Goal: Information Seeking & Learning: Compare options

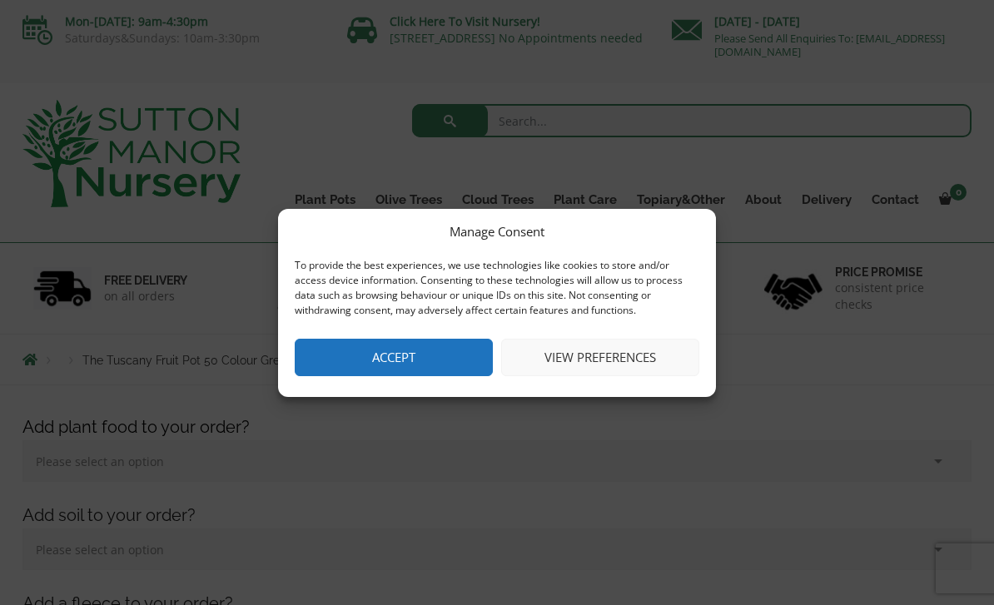
click at [661, 369] on button "View preferences" at bounding box center [600, 357] width 198 height 37
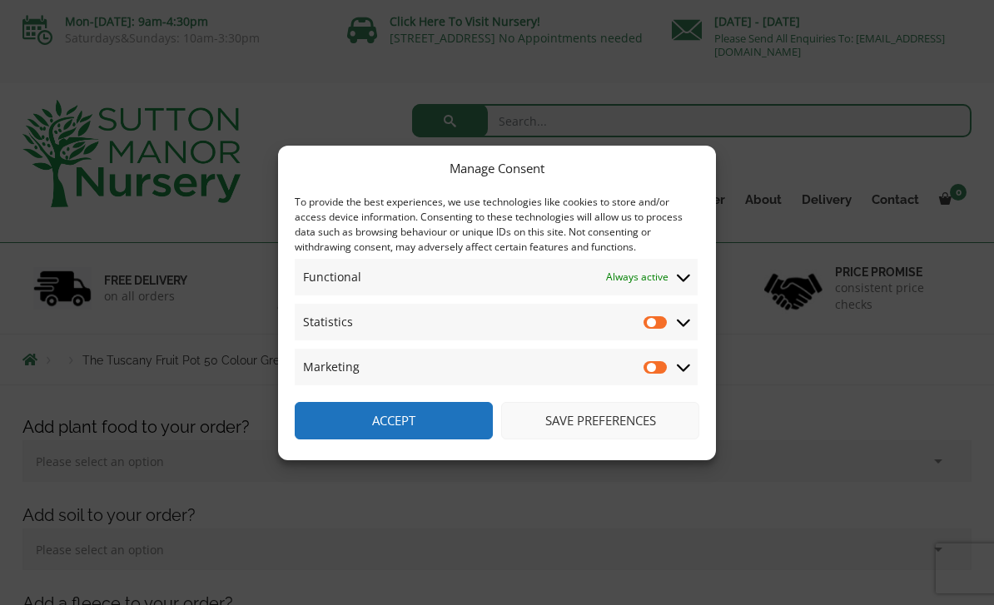
click at [660, 326] on input "Statistics" at bounding box center [655, 322] width 25 height 17
click at [667, 315] on input "Statistics" at bounding box center [655, 322] width 25 height 17
checkbox input "false"
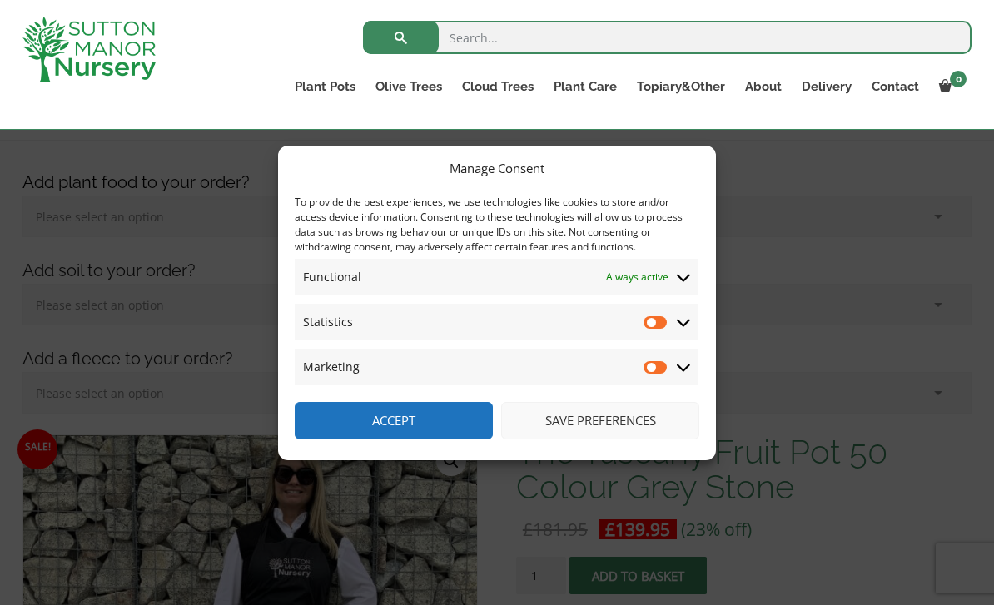
scroll to position [219, 0]
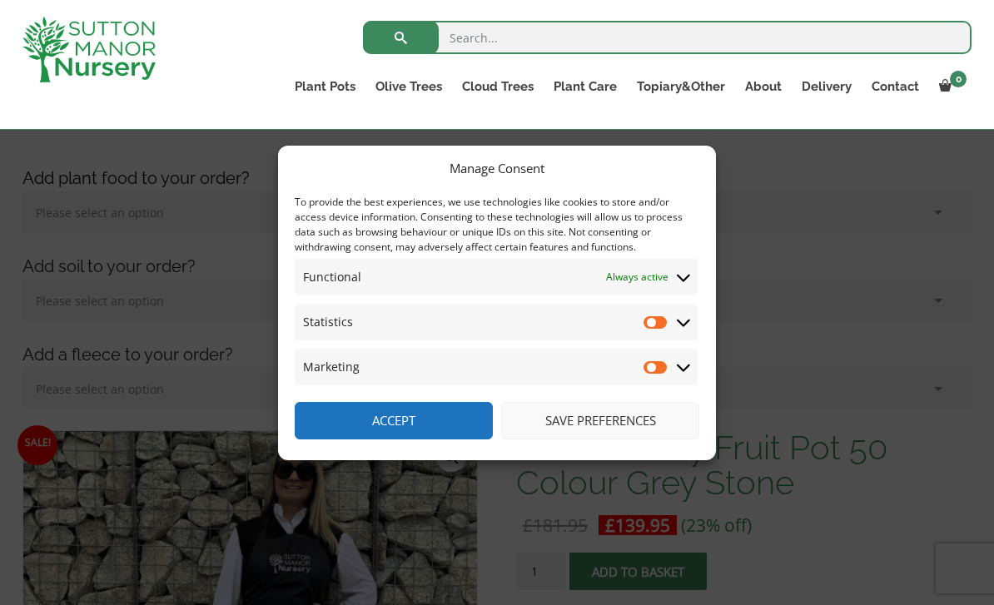
click at [665, 439] on button "Save preferences" at bounding box center [600, 420] width 198 height 37
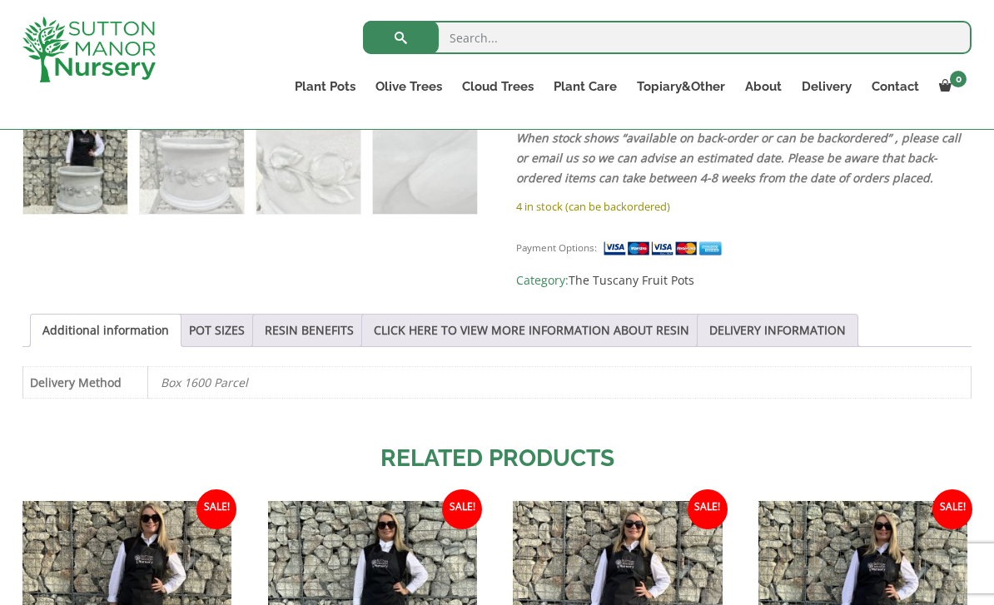
scroll to position [1022, 0]
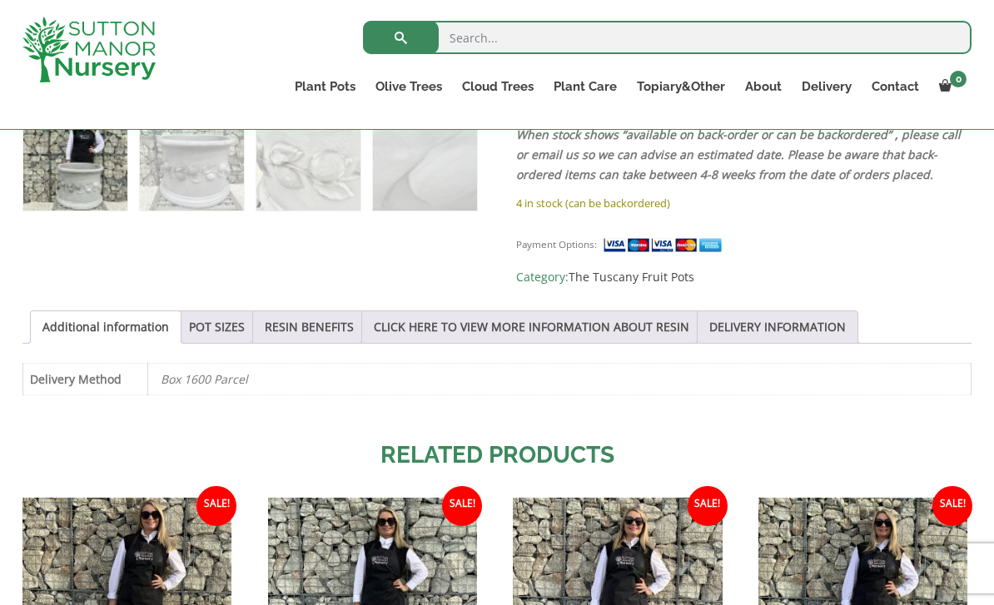
click at [218, 311] on link "POT SIZES" at bounding box center [217, 327] width 56 height 32
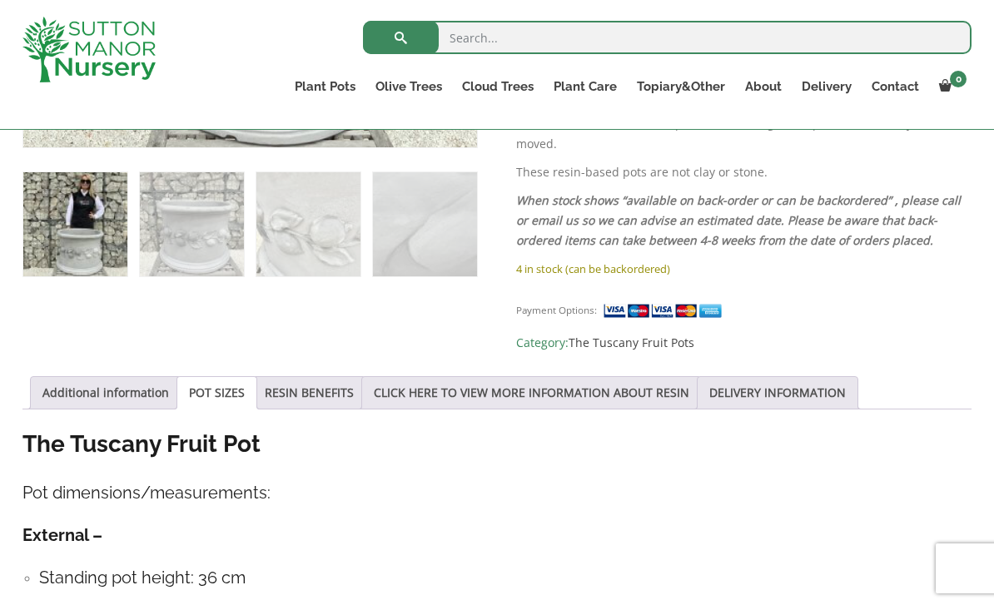
scroll to position [958, 0]
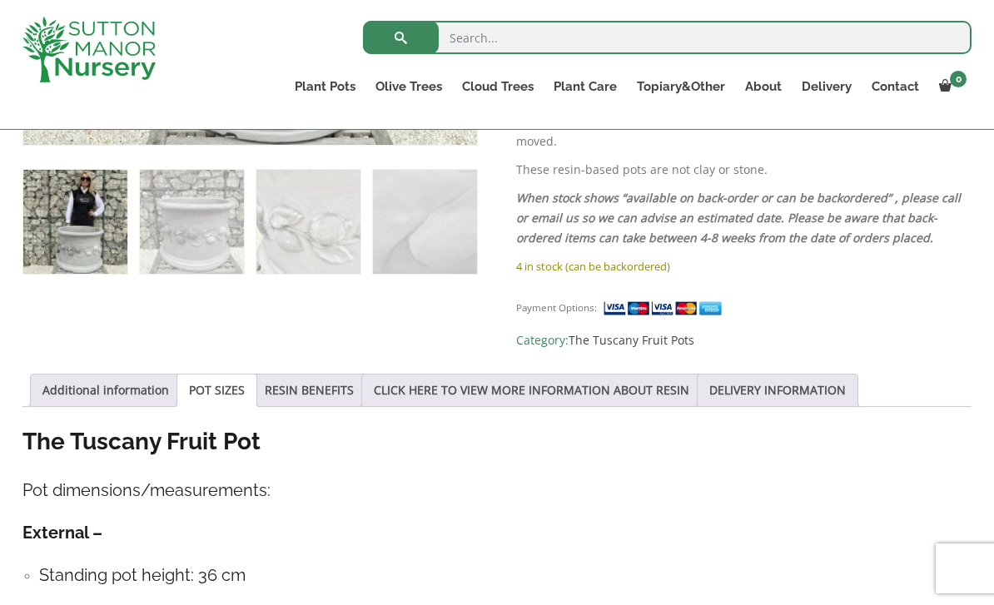
click at [317, 375] on link "RESIN BENEFITS" at bounding box center [309, 391] width 89 height 32
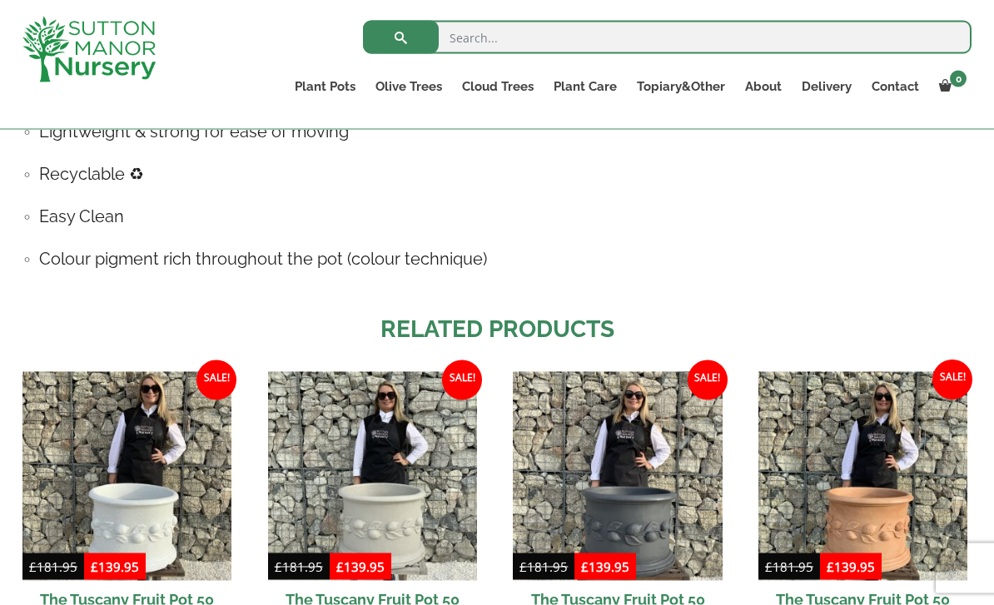
scroll to position [1450, 0]
click at [672, 450] on img at bounding box center [617, 475] width 209 height 209
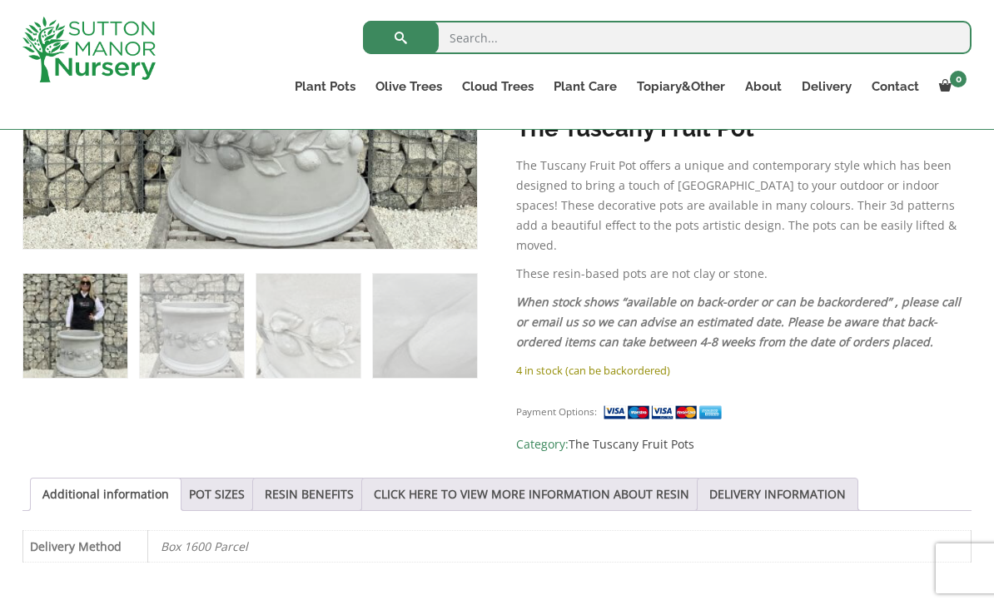
scroll to position [858, 0]
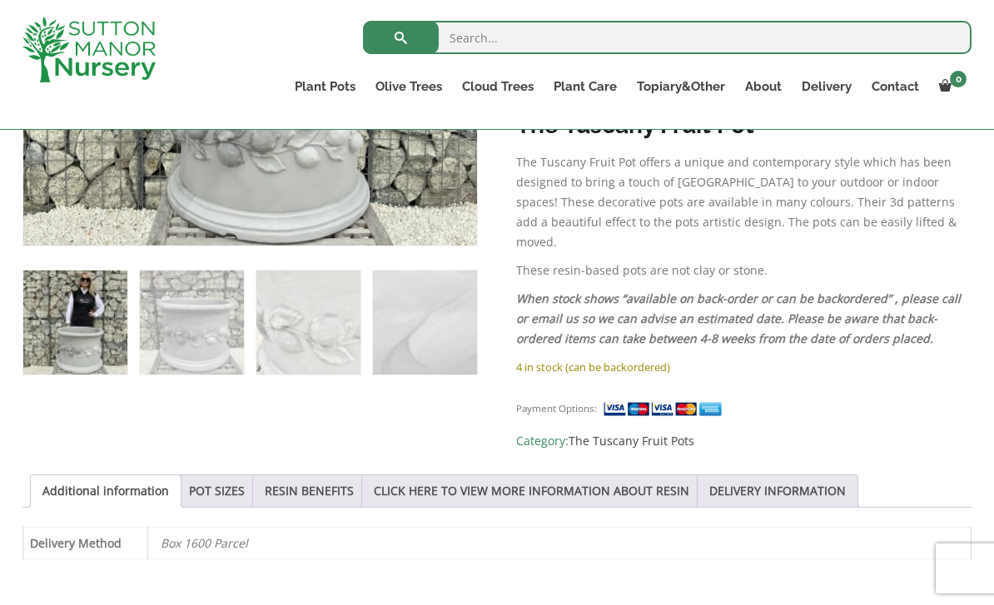
click at [225, 475] on link "POT SIZES" at bounding box center [217, 491] width 56 height 32
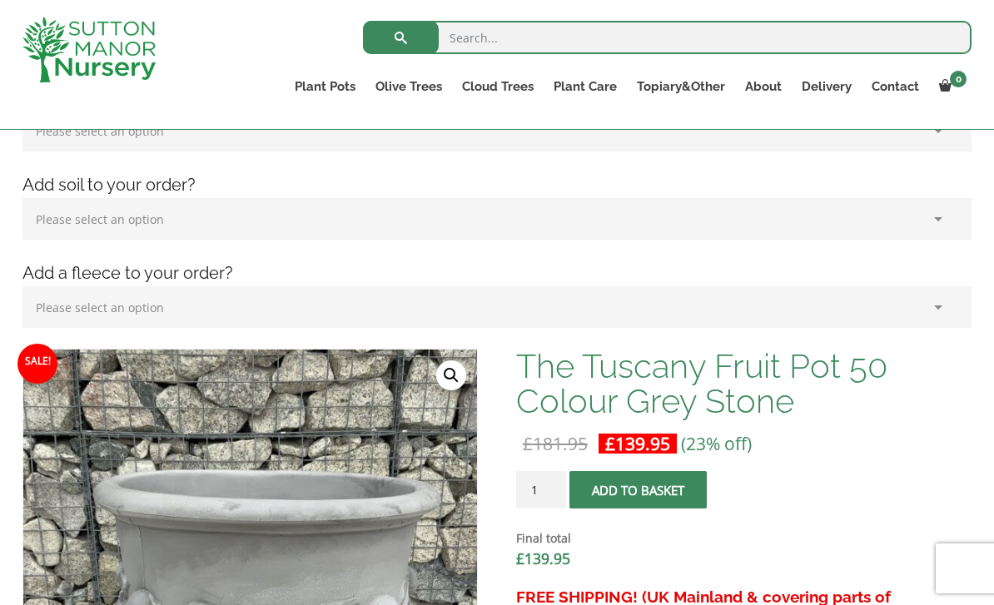
scroll to position [300, 0]
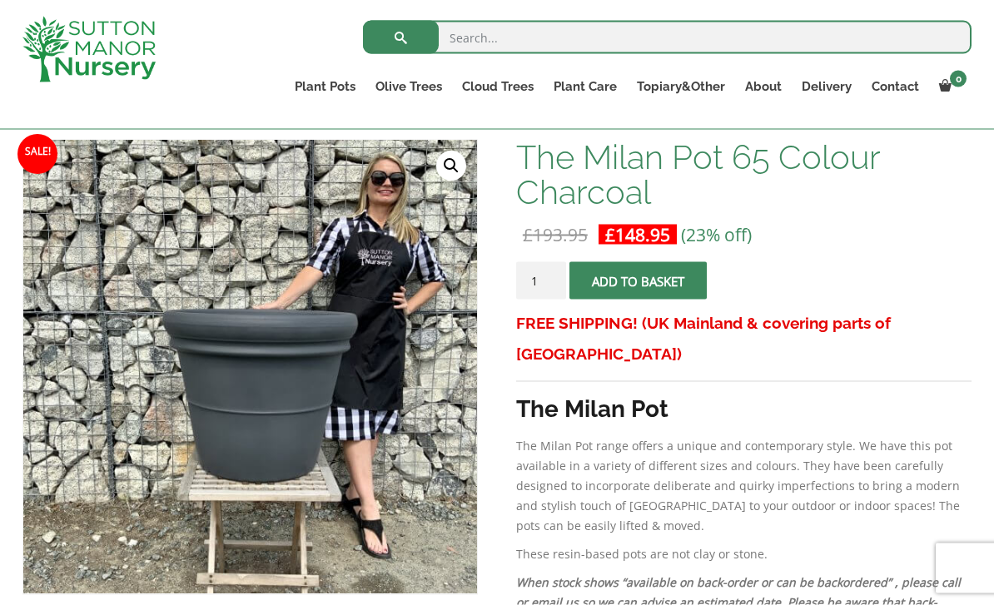
scroll to position [246, 0]
click at [395, 458] on img at bounding box center [439, 556] width 832 height 832
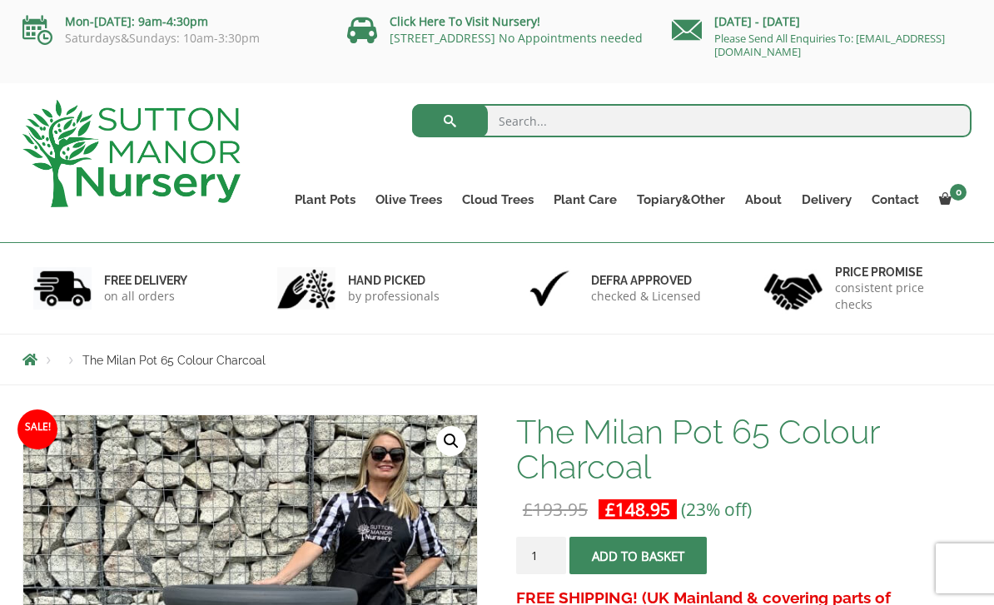
click at [0, 0] on link "Resin Bonded Pots" at bounding box center [0, 0] width 0 height 0
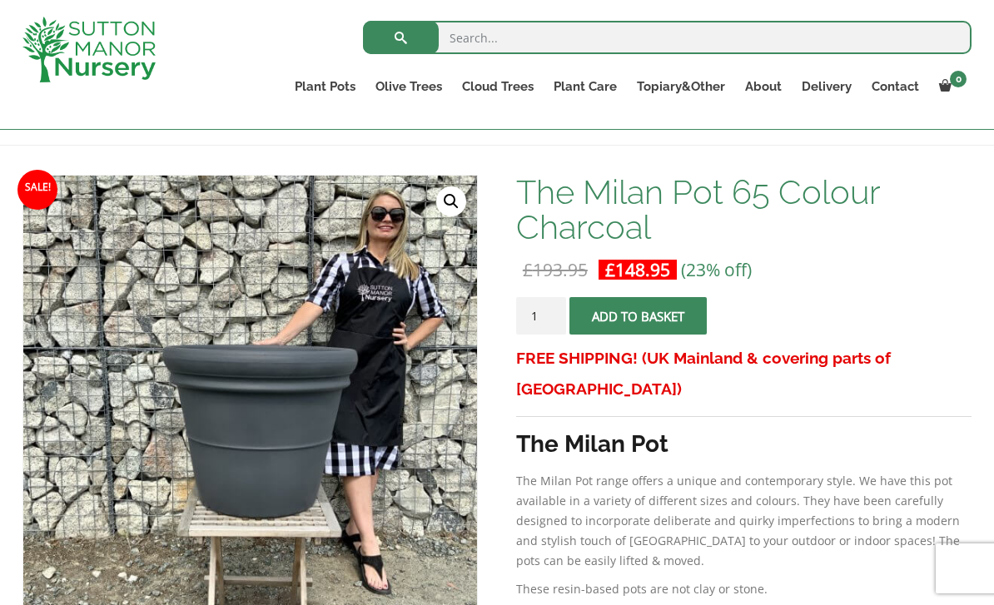
scroll to position [209, 0]
click at [0, 0] on ul "Resin Bonded Pots The Amalfi Pots The Milan Pots The Capri Pots The Brunello Po…" at bounding box center [0, 0] width 0 height 0
click at [0, 0] on link "The Amalfi Pots" at bounding box center [0, 0] width 0 height 0
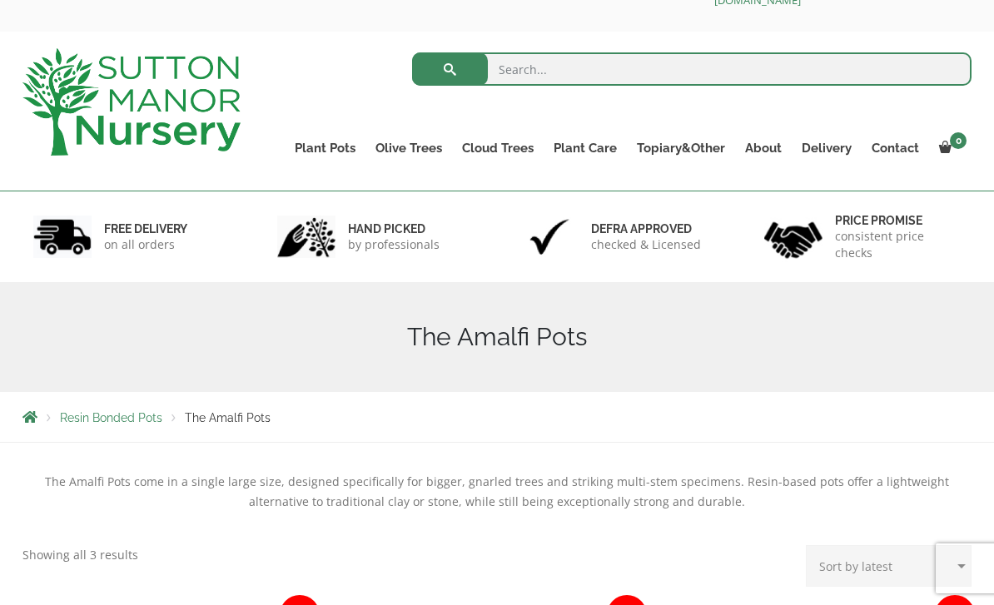
scroll to position [51, 0]
click at [0, 0] on link "The Capri Pots" at bounding box center [0, 0] width 0 height 0
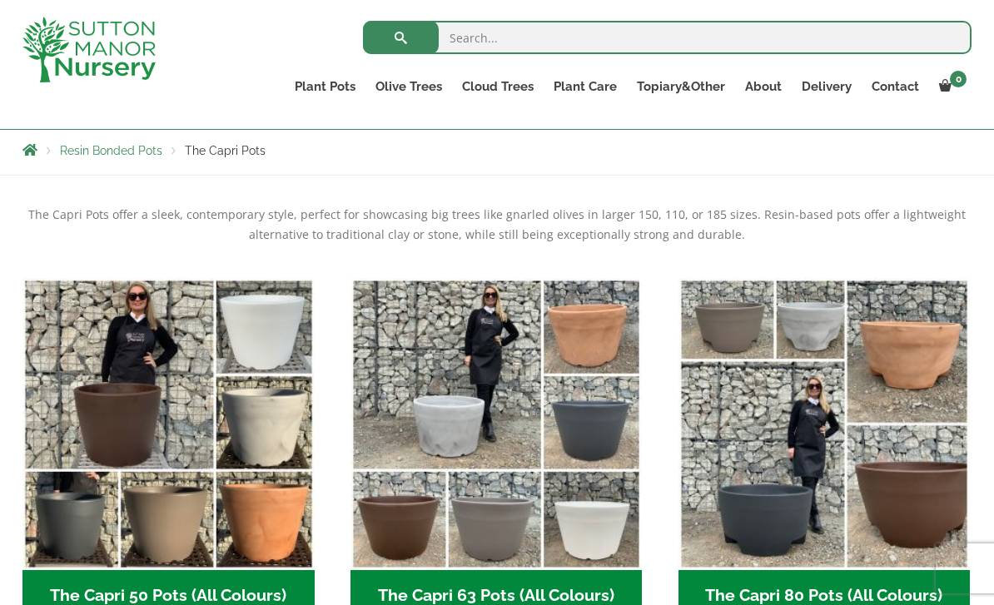
scroll to position [293, 0]
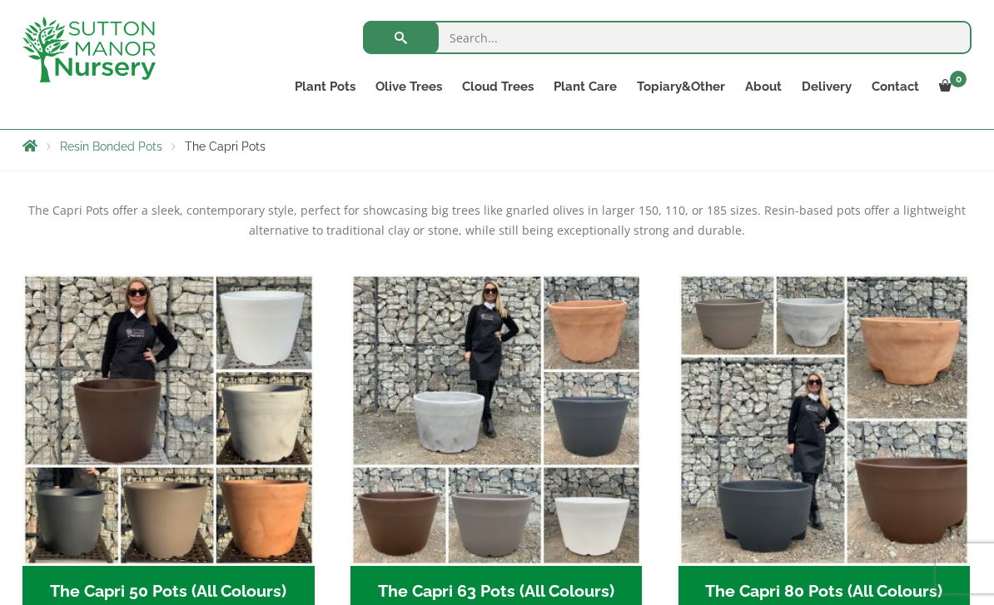
click at [442, 417] on img "Visit product category The Capri 63 Pots (All Colours)" at bounding box center [496, 420] width 292 height 292
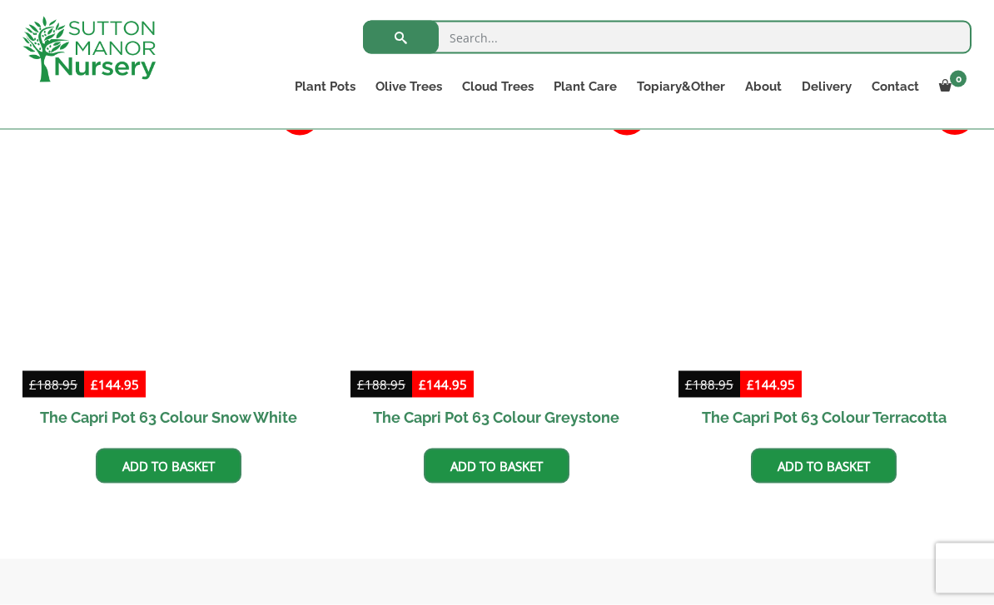
scroll to position [861, 0]
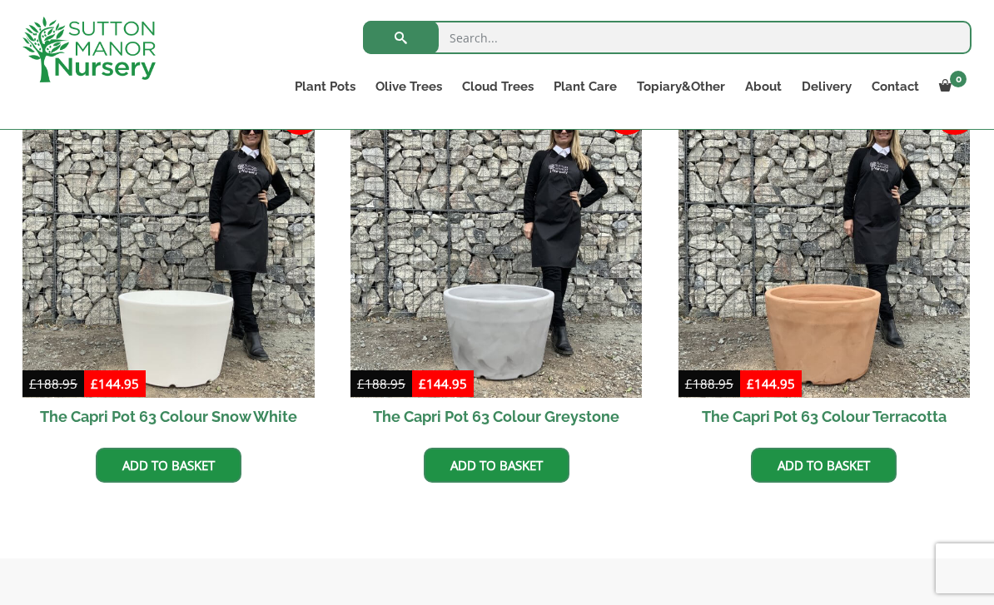
click at [503, 311] on img at bounding box center [496, 253] width 292 height 292
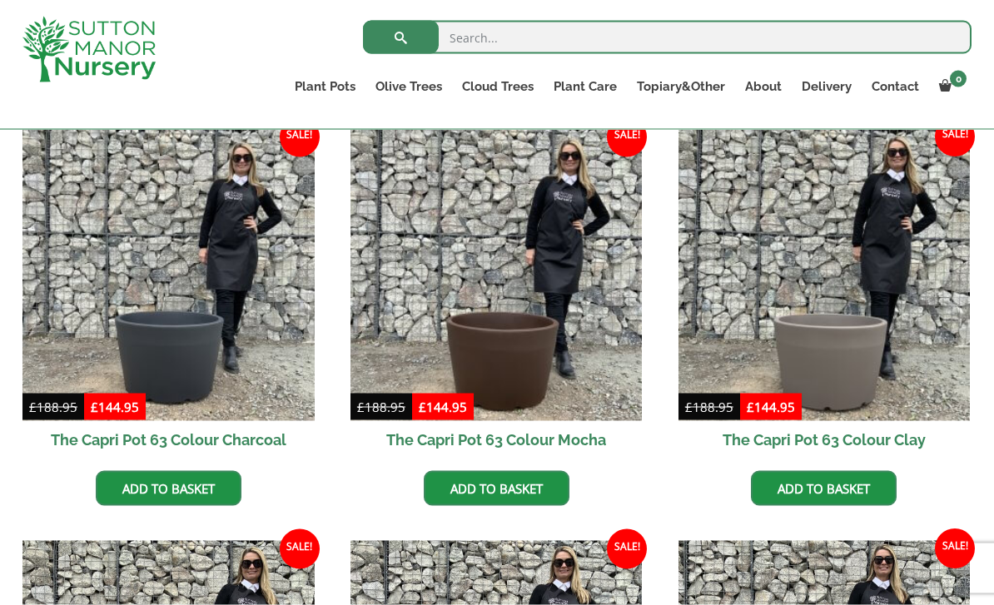
scroll to position [427, 0]
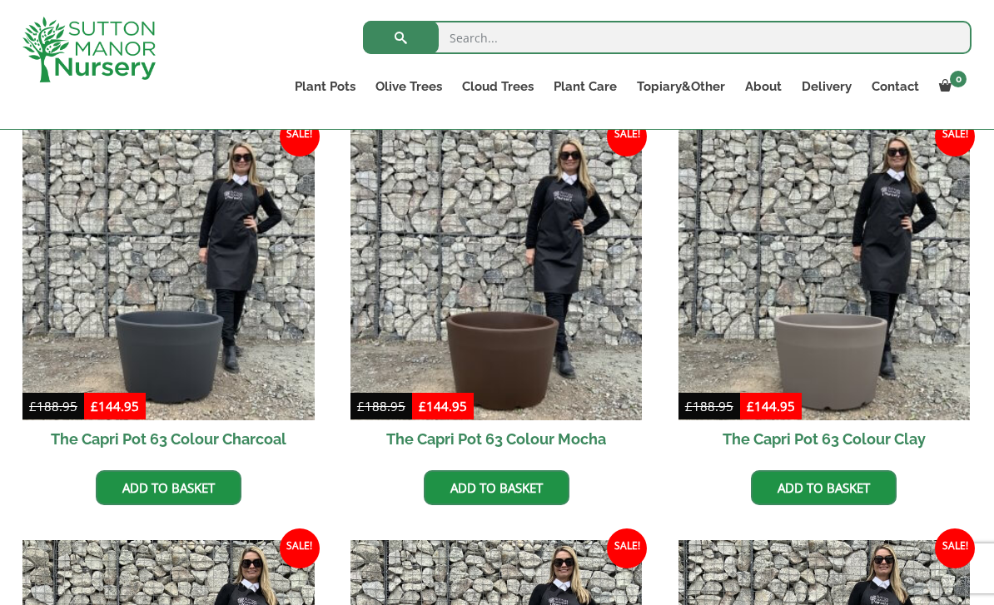
click at [0, 0] on link "The Barolo Pots" at bounding box center [0, 0] width 0 height 0
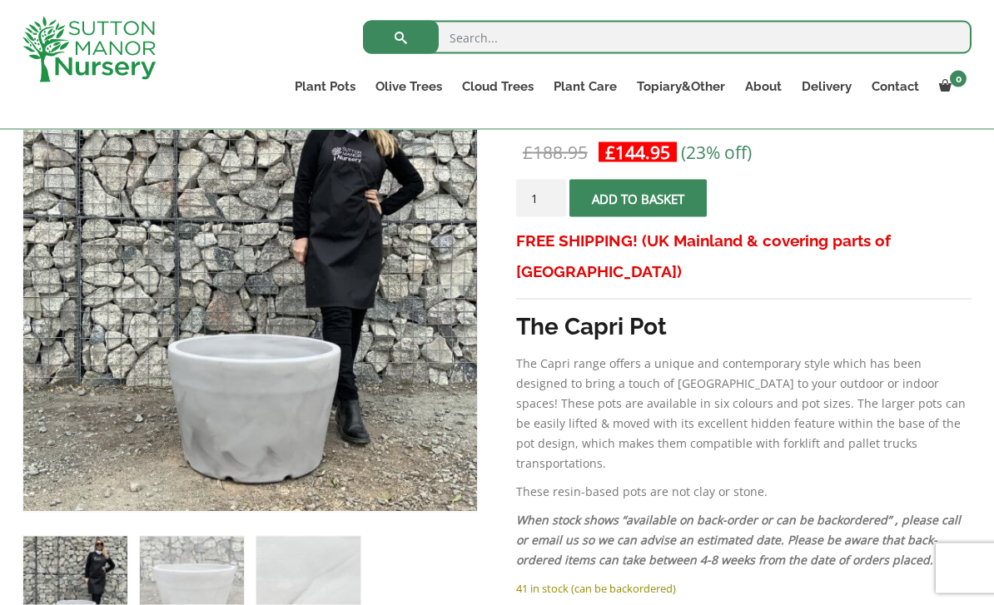
scroll to position [329, 0]
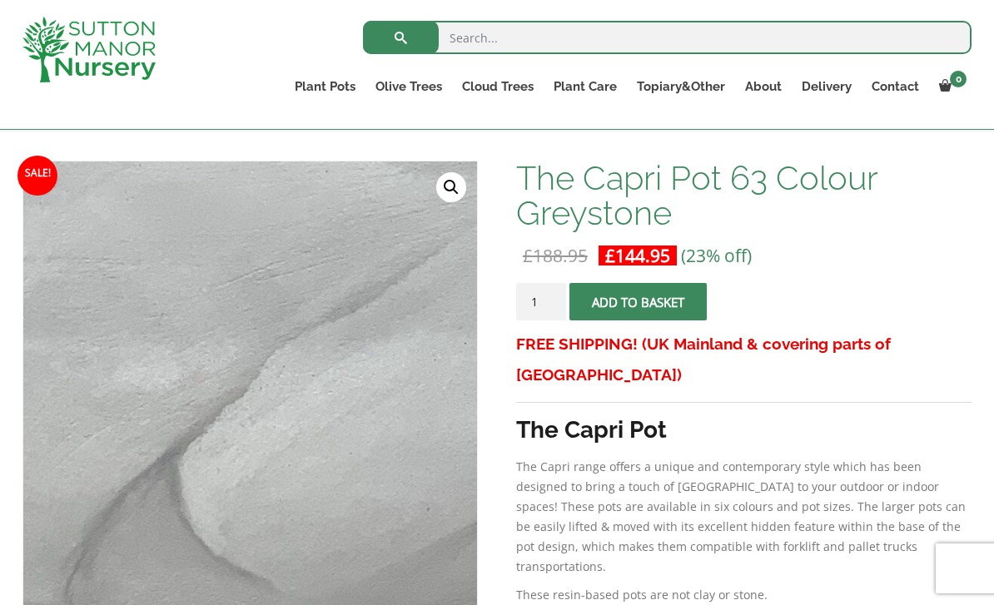
scroll to position [0, 0]
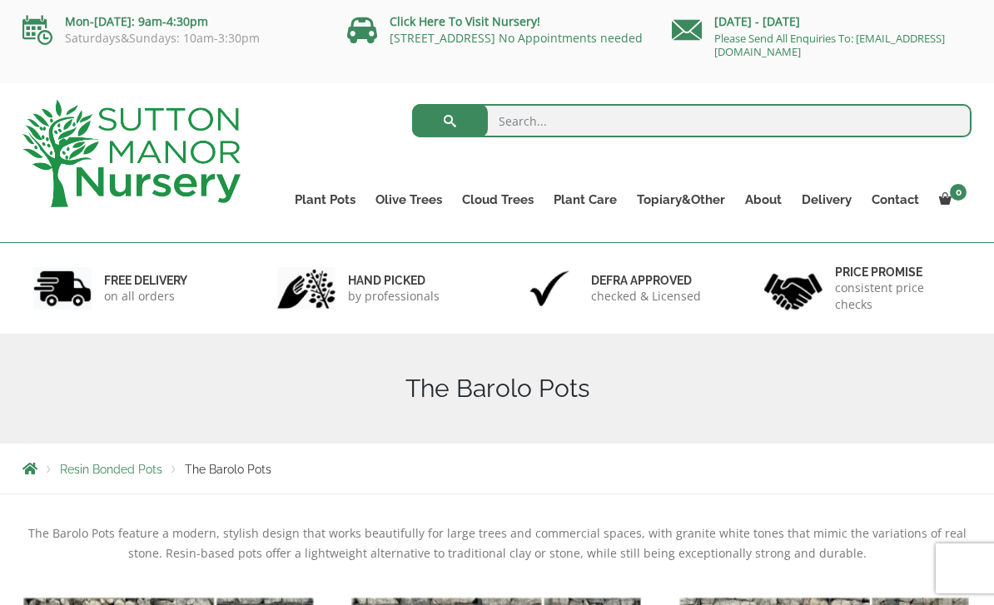
click at [0, 0] on link "The Olive Jar" at bounding box center [0, 0] width 0 height 0
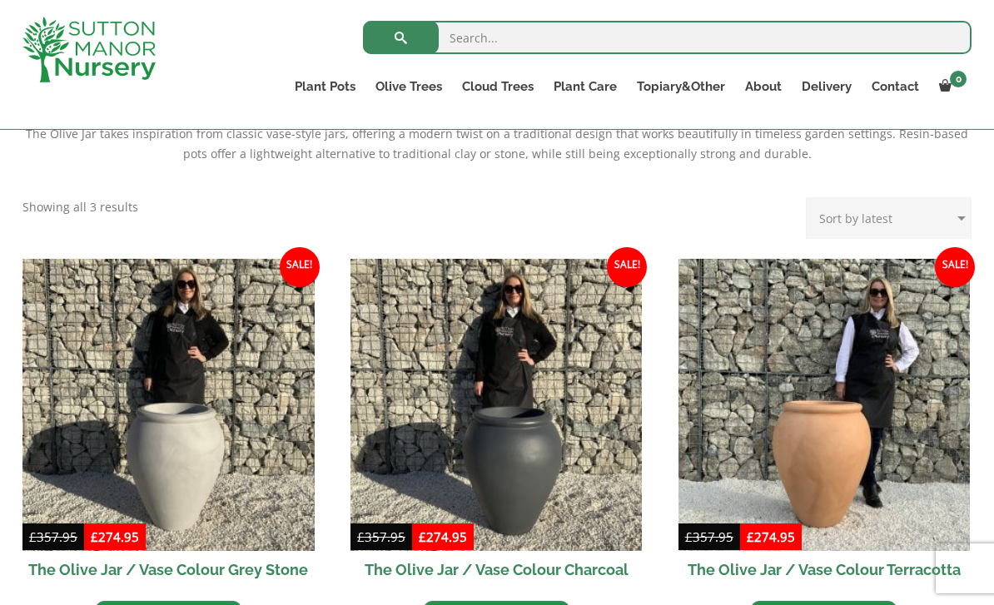
scroll to position [368, 0]
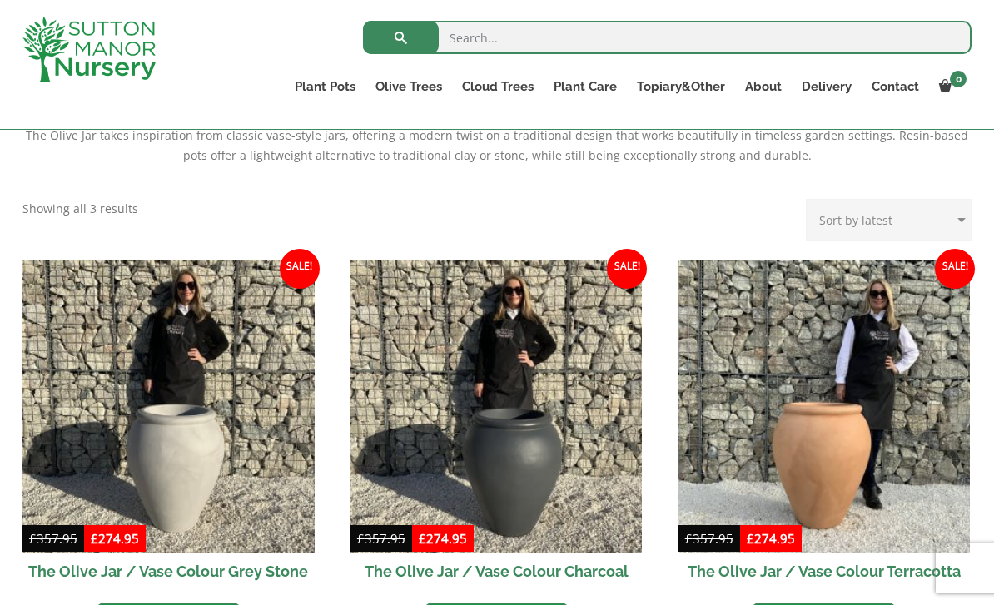
click at [0, 0] on link "The Sicilian Pots" at bounding box center [0, 0] width 0 height 0
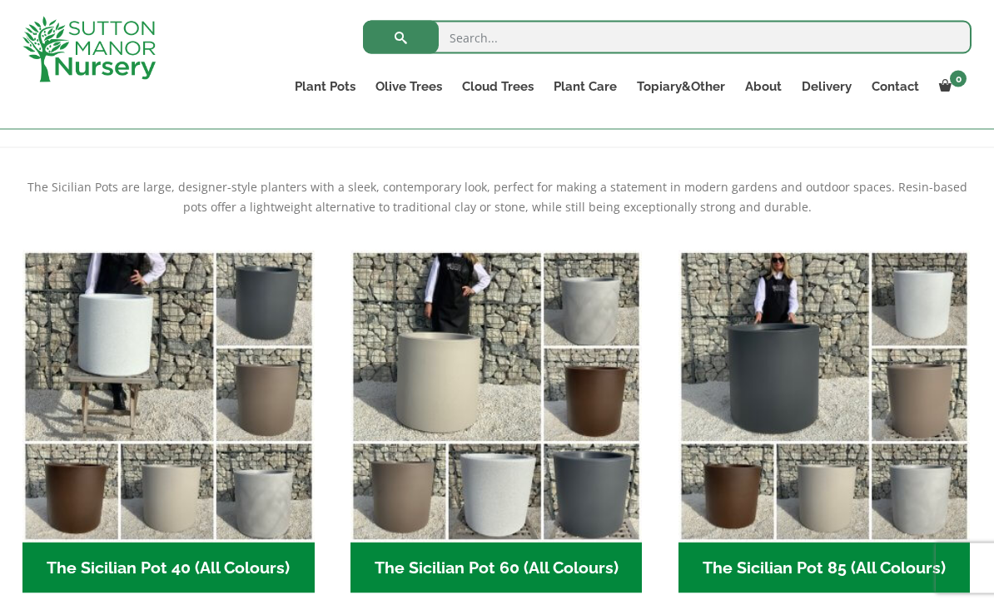
scroll to position [315, 0]
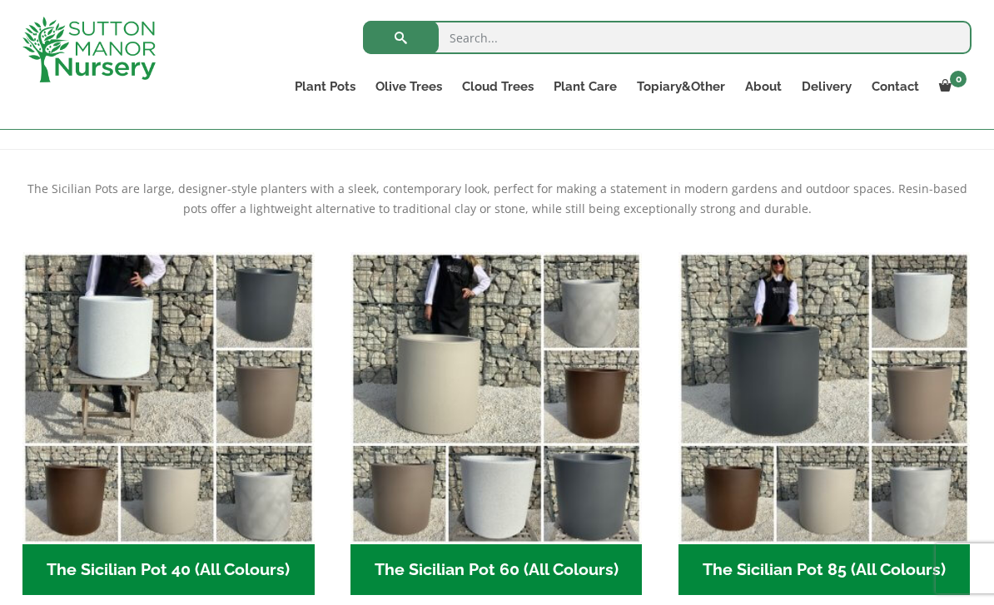
click at [0, 0] on link "The Mediterranean Pots" at bounding box center [0, 0] width 0 height 0
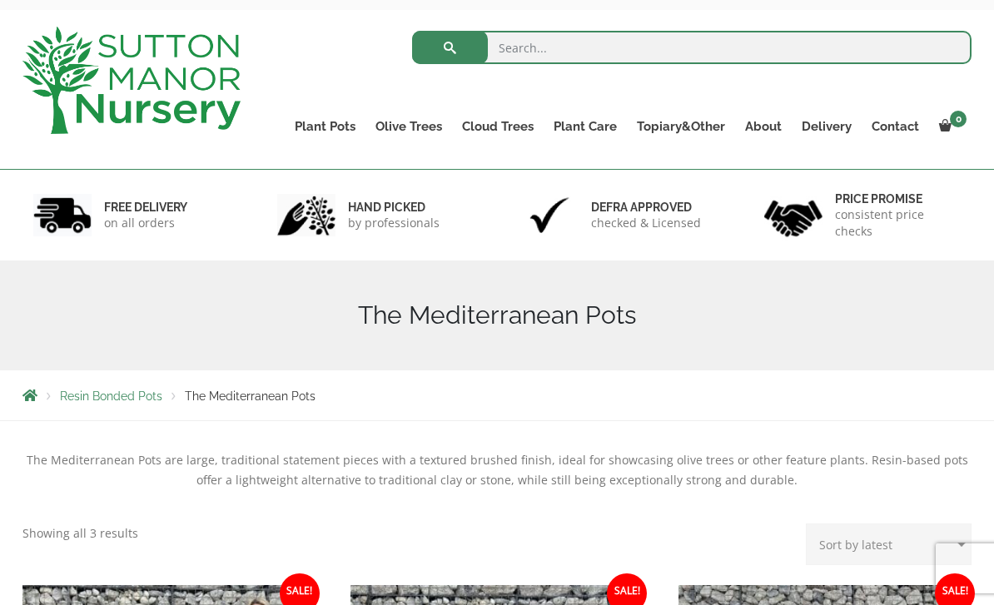
scroll to position [87, 0]
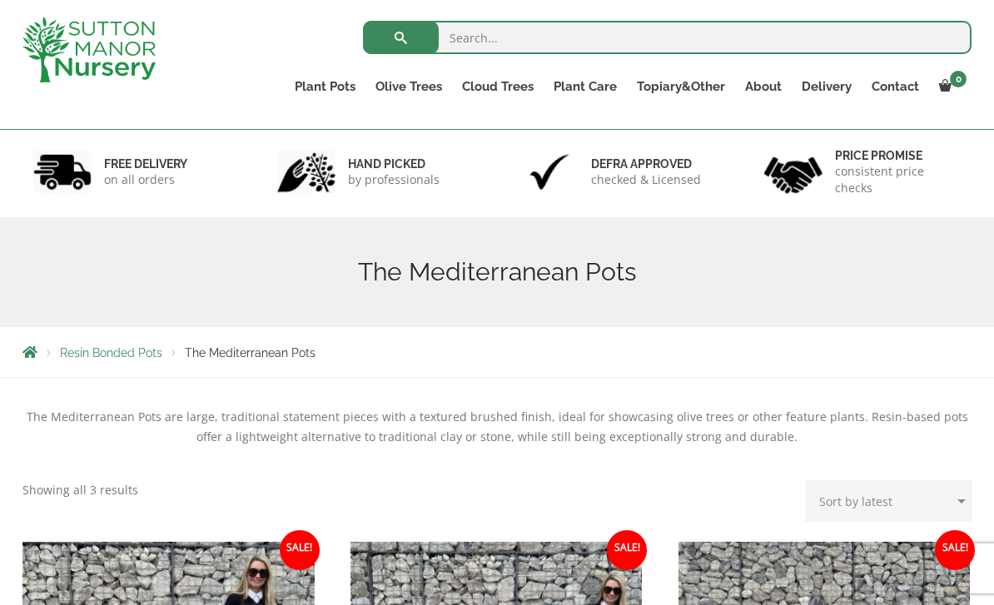
click at [0, 0] on link "The San Marino Pots" at bounding box center [0, 0] width 0 height 0
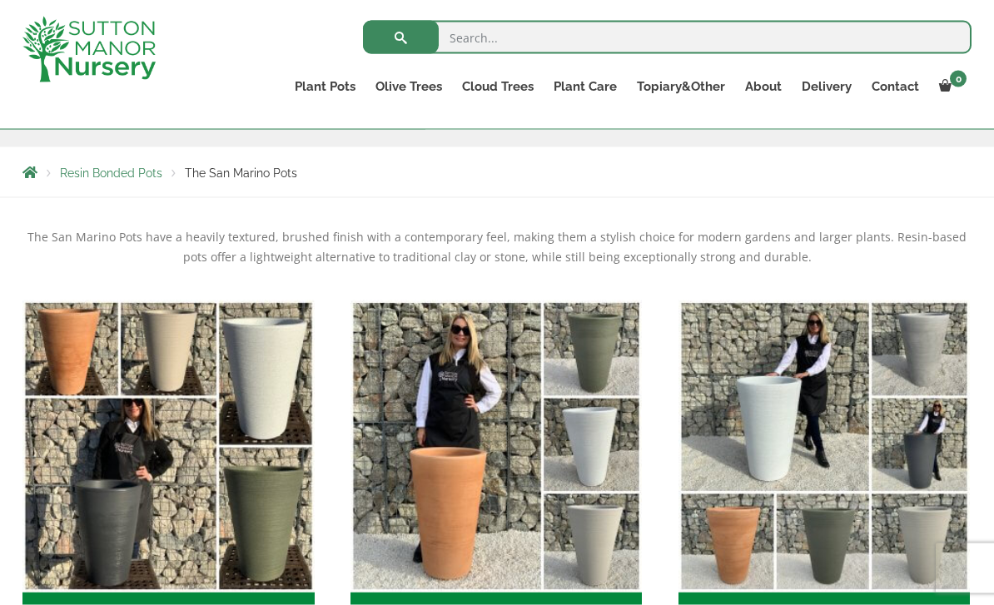
scroll to position [265, 0]
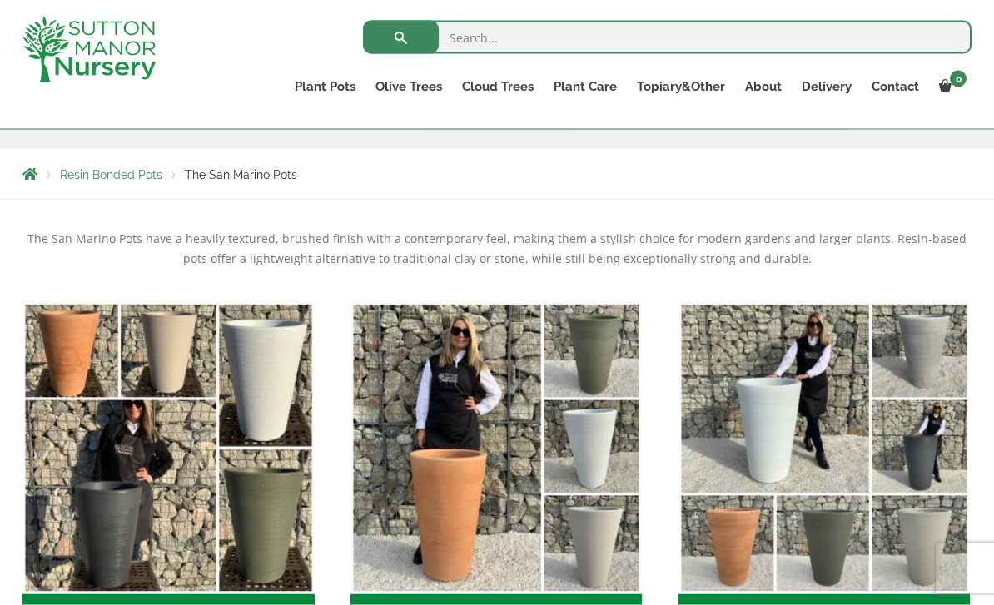
click at [0, 0] on link "The Tuscany Fruit Pots" at bounding box center [0, 0] width 0 height 0
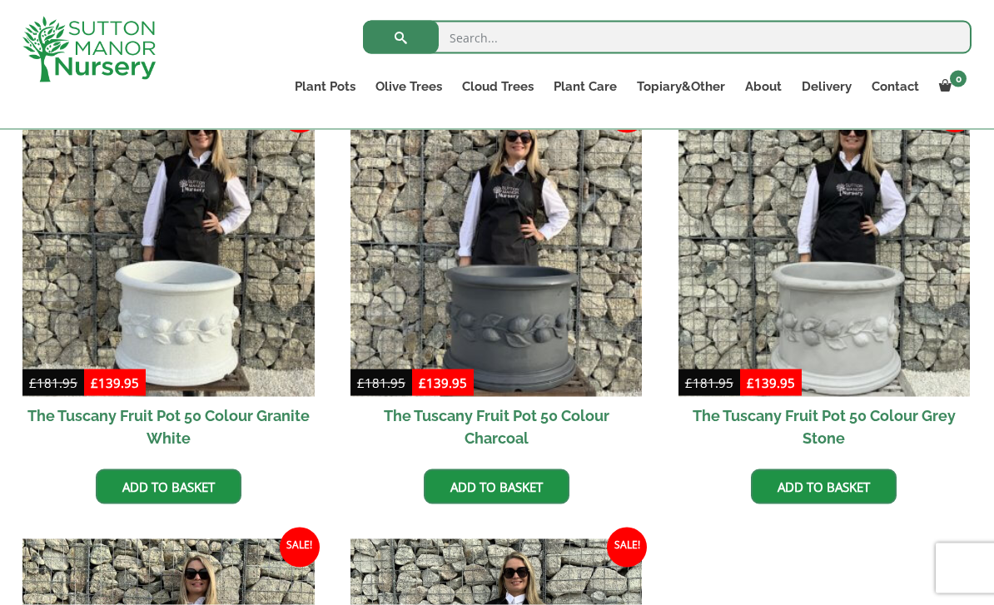
scroll to position [515, 0]
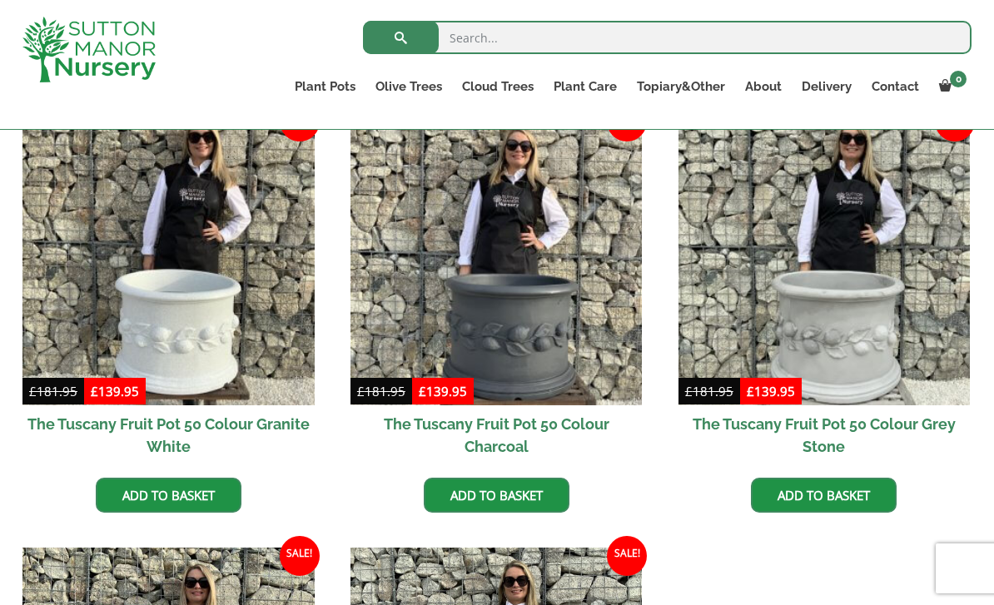
click at [0, 0] on link "The Pompei Pots" at bounding box center [0, 0] width 0 height 0
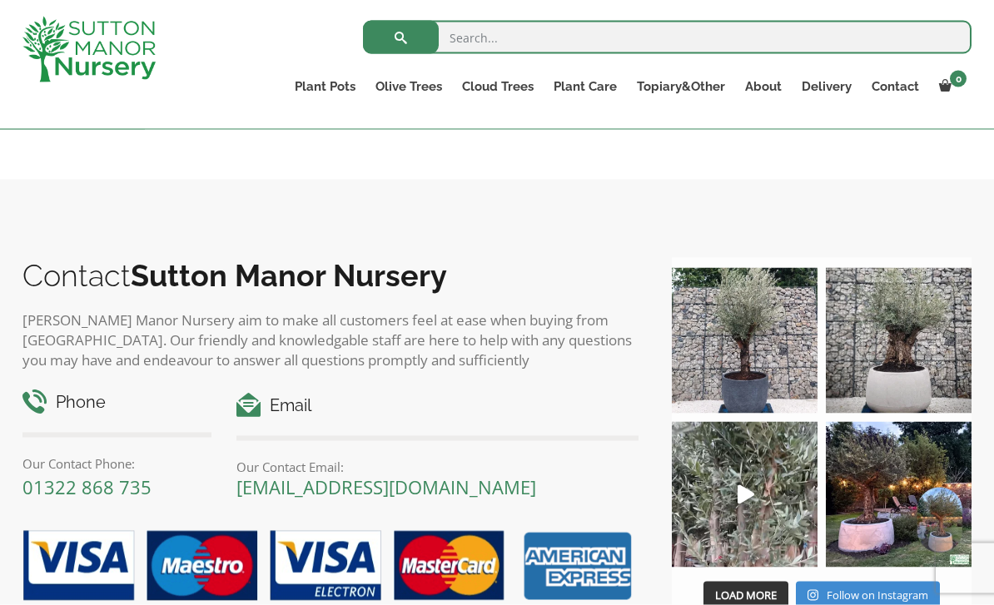
scroll to position [806, 0]
click at [0, 0] on link "The Pisa Pot 80 (All Colours)" at bounding box center [0, 0] width 0 height 0
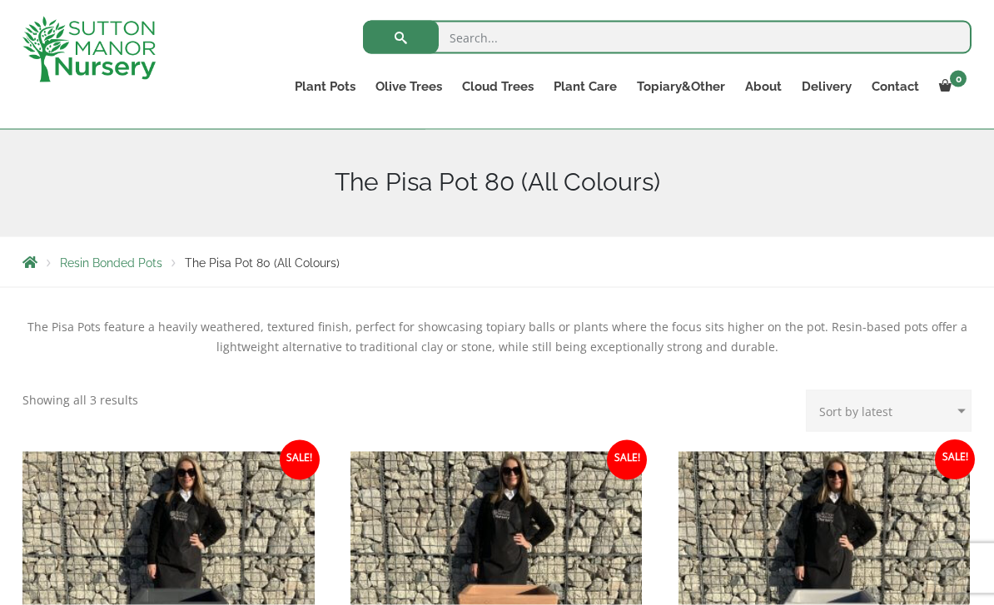
scroll to position [176, 0]
click at [0, 0] on link "The Alfresco Pots" at bounding box center [0, 0] width 0 height 0
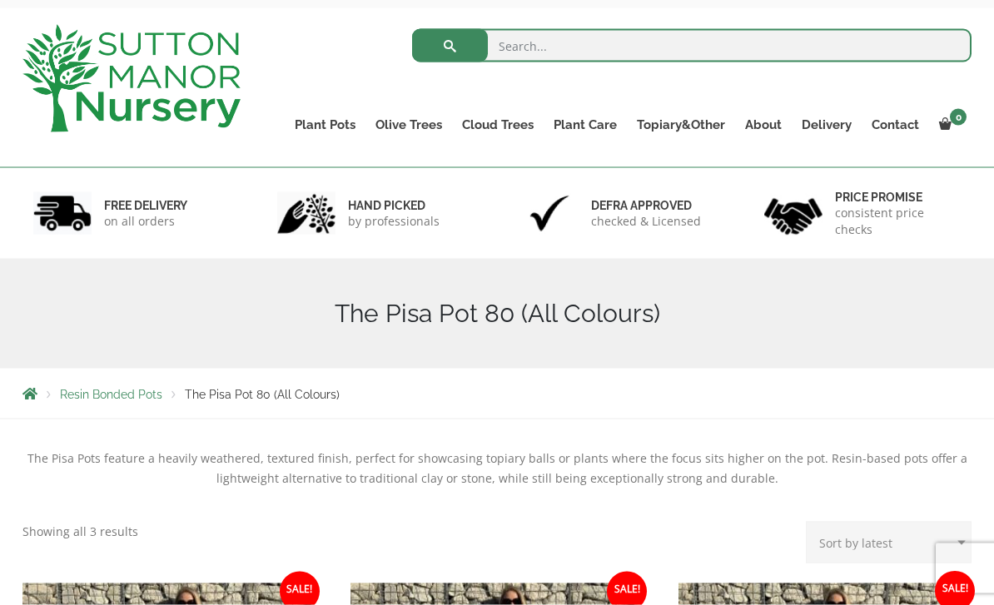
scroll to position [0, 0]
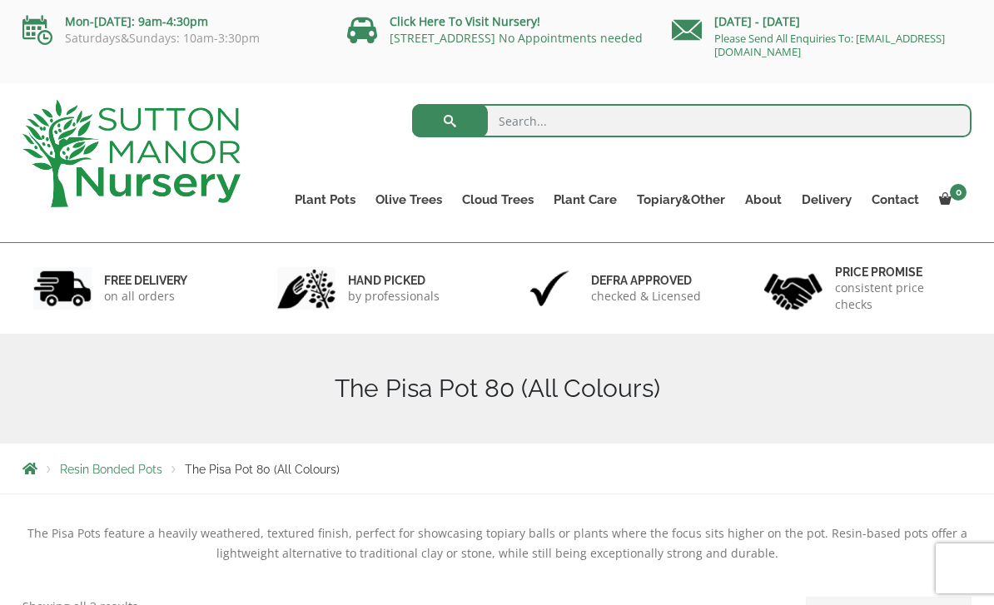
click at [0, 0] on link "The Milan Pots" at bounding box center [0, 0] width 0 height 0
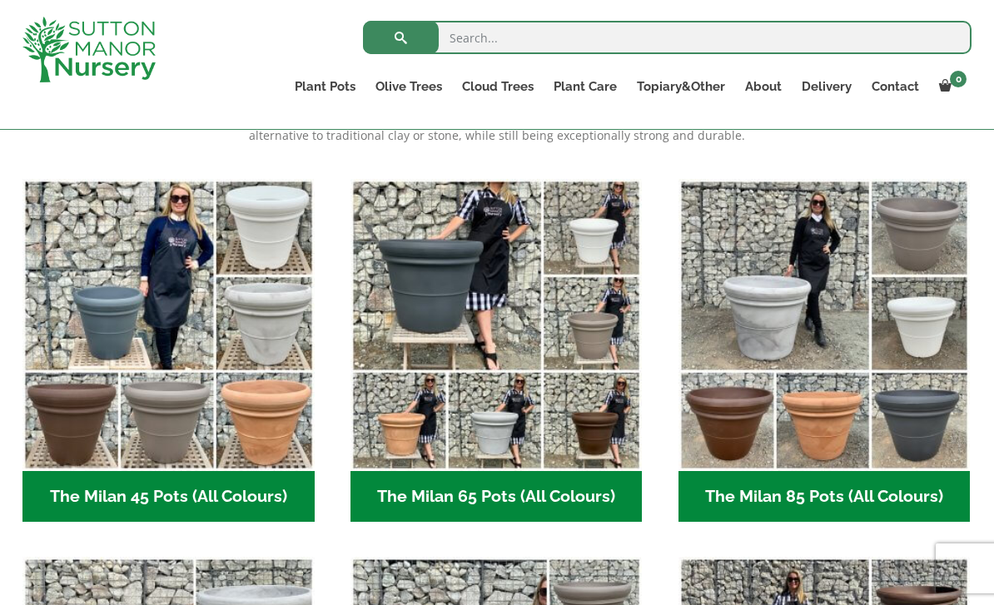
scroll to position [383, 0]
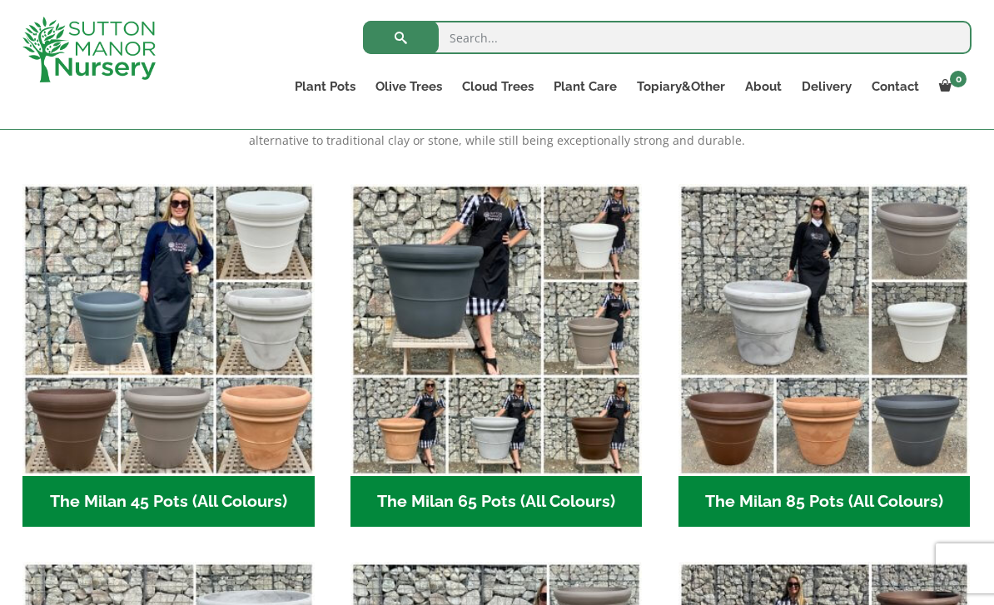
click at [846, 503] on h2 "The Milan 85 Pots (All Colours) (6)" at bounding box center [824, 502] width 292 height 52
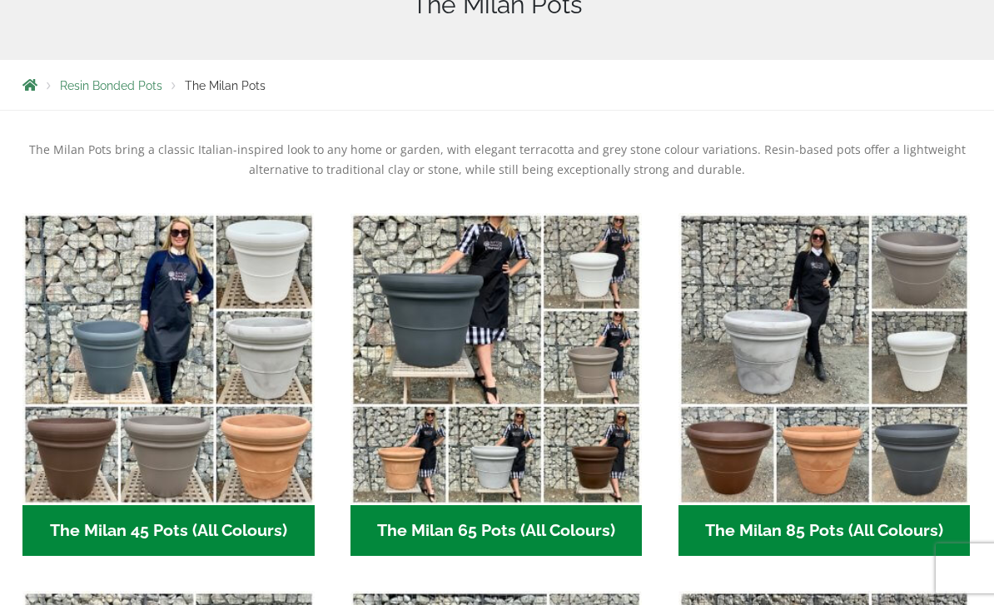
scroll to position [436, 0]
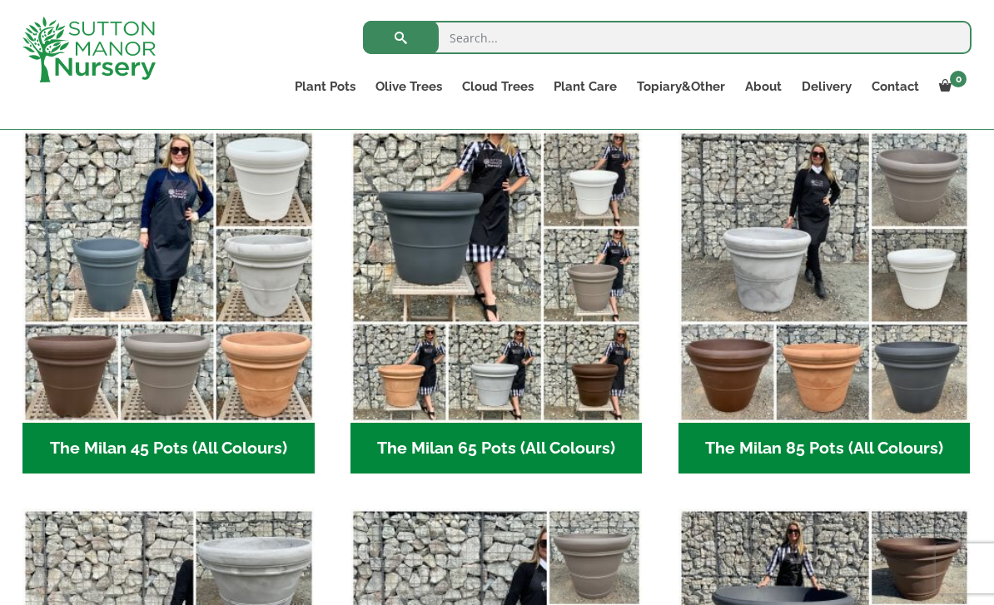
click at [570, 448] on h2 "The Milan 65 Pots (All Colours) (6)" at bounding box center [496, 449] width 292 height 52
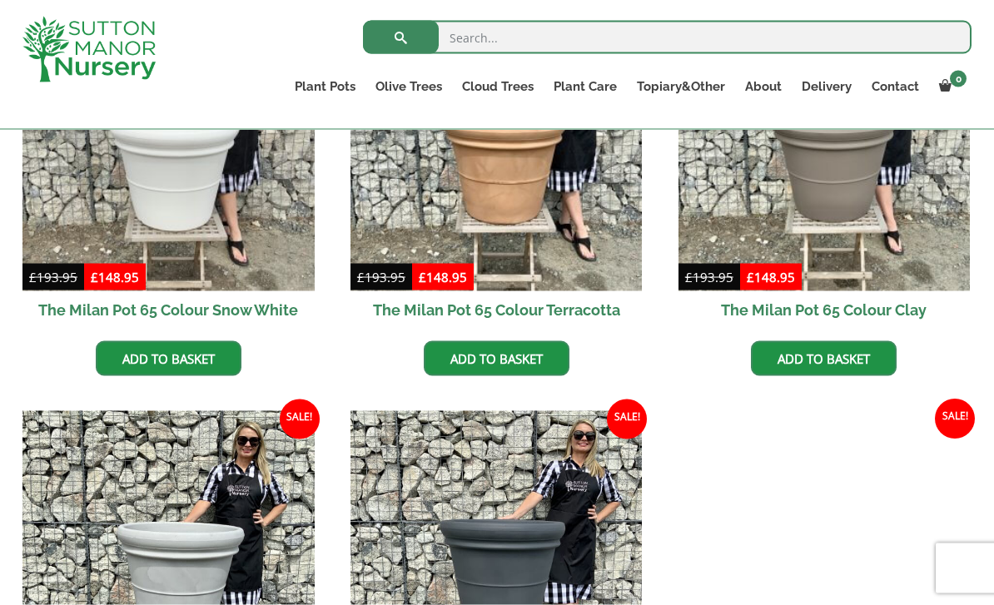
scroll to position [557, 0]
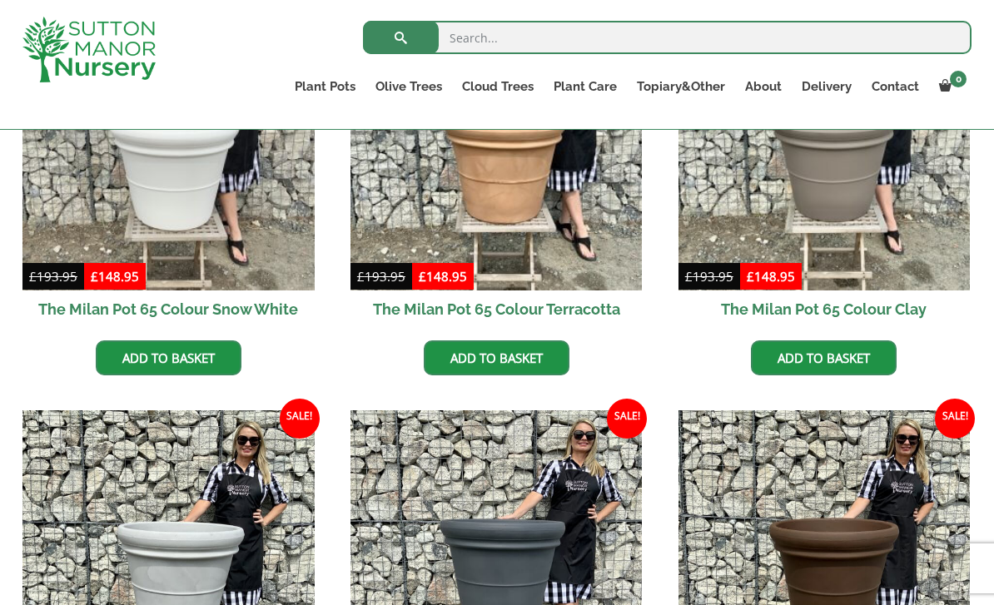
click at [581, 571] on img at bounding box center [496, 556] width 292 height 292
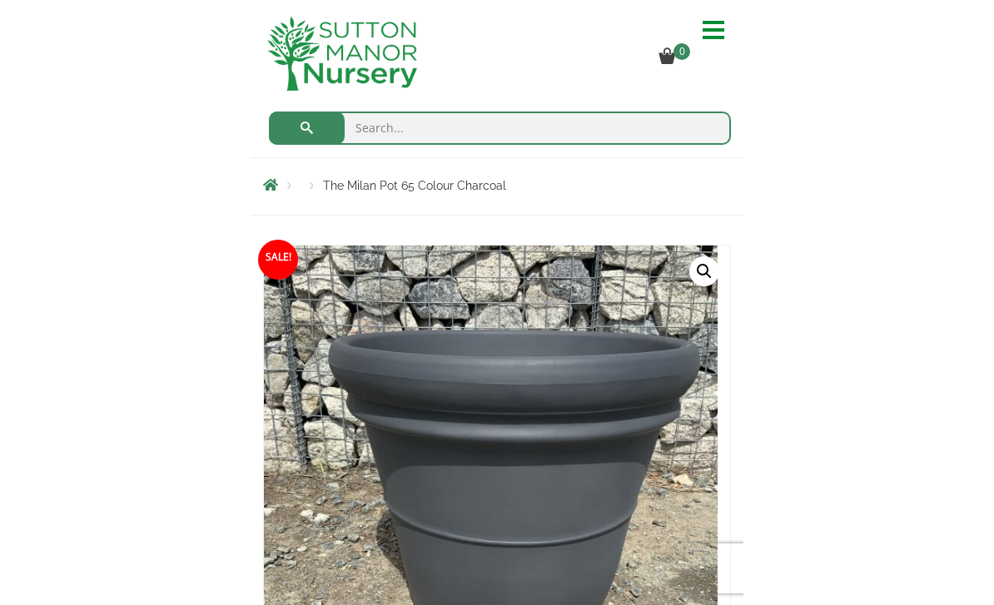
scroll to position [231, 0]
